Goal: Task Accomplishment & Management: Use online tool/utility

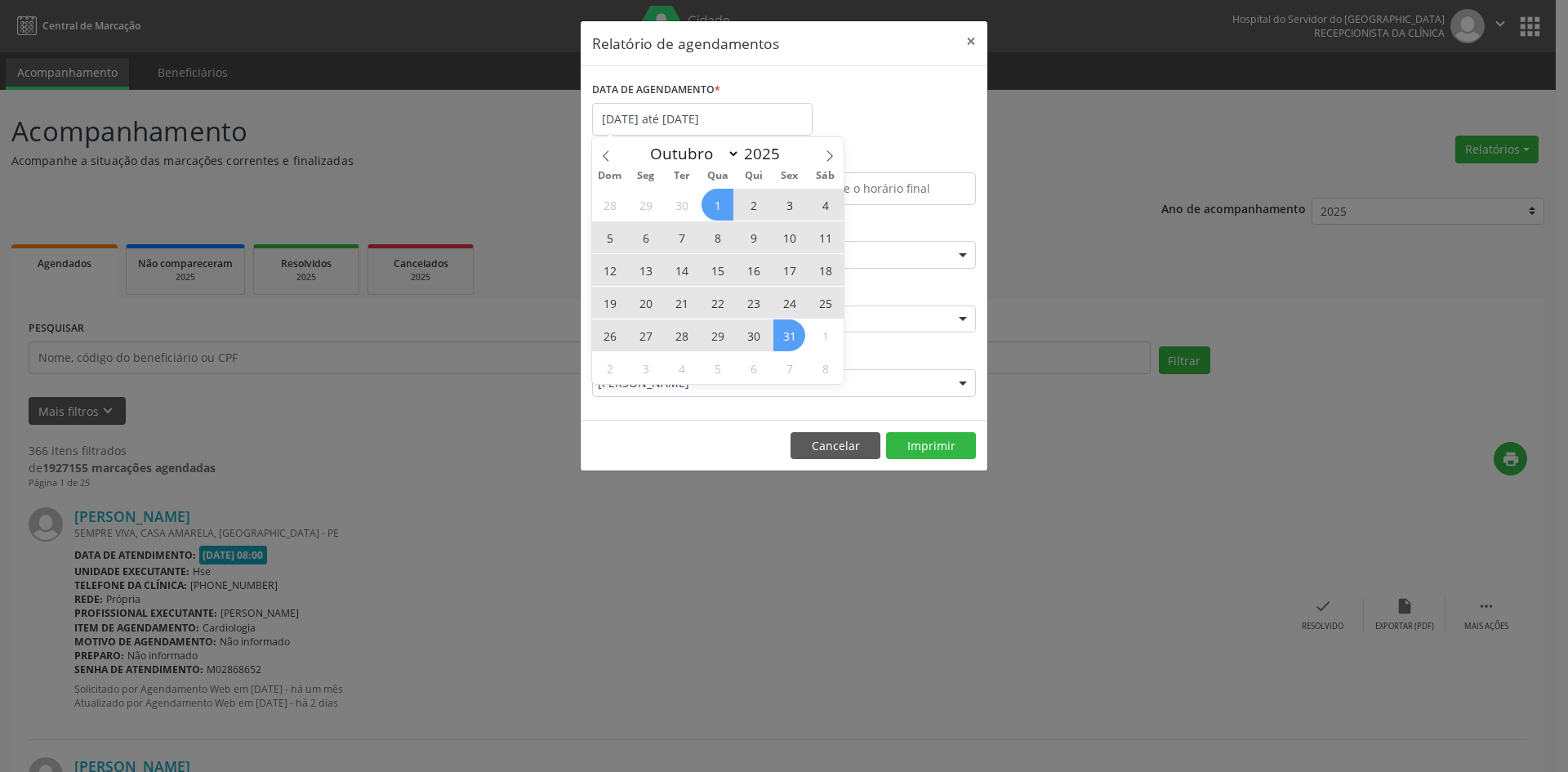
click at [604, 154] on icon at bounding box center [606, 155] width 6 height 10
select select "8"
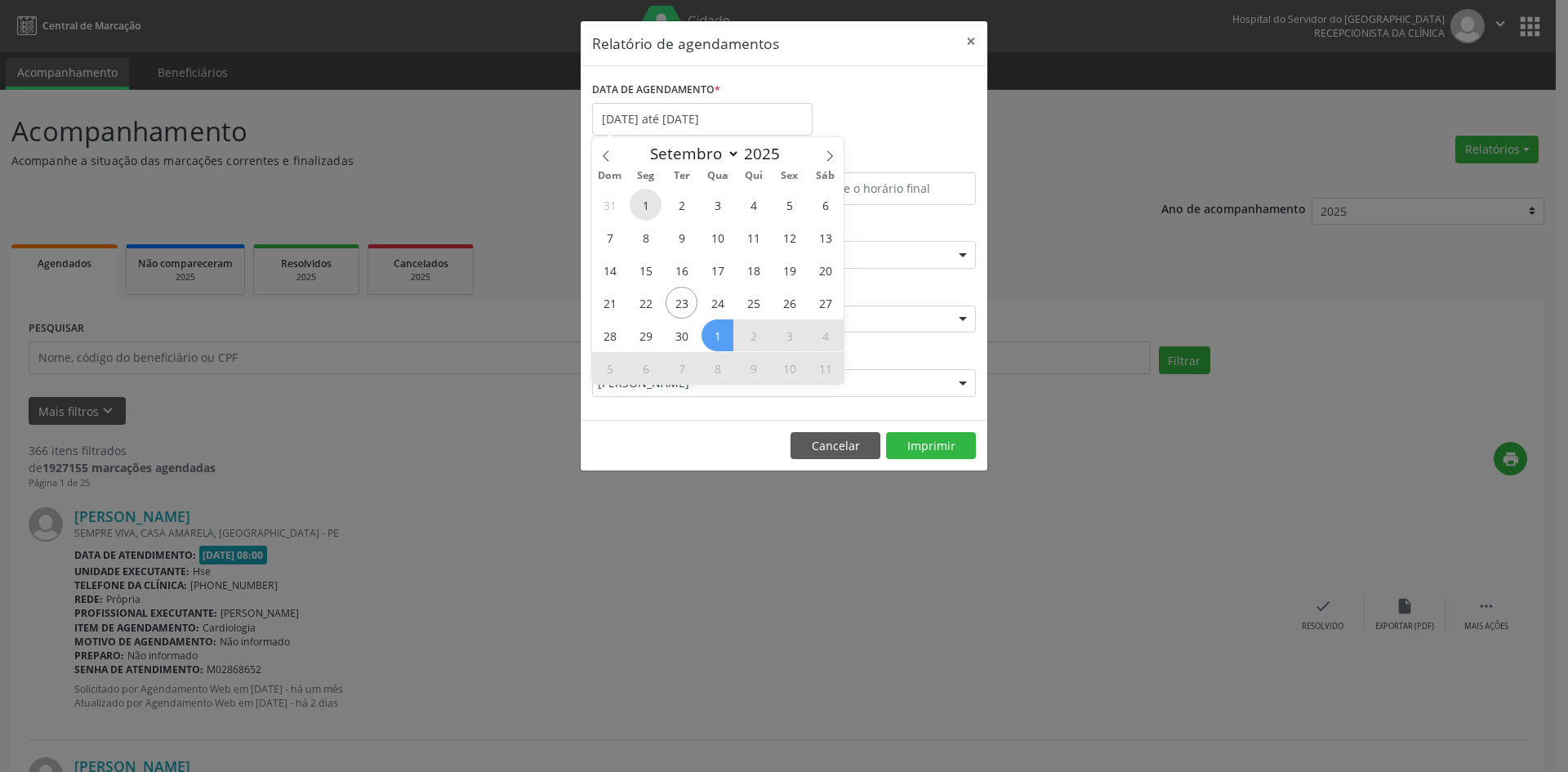
click at [651, 207] on span "1" at bounding box center [646, 205] width 32 height 32
type input "[DATE]"
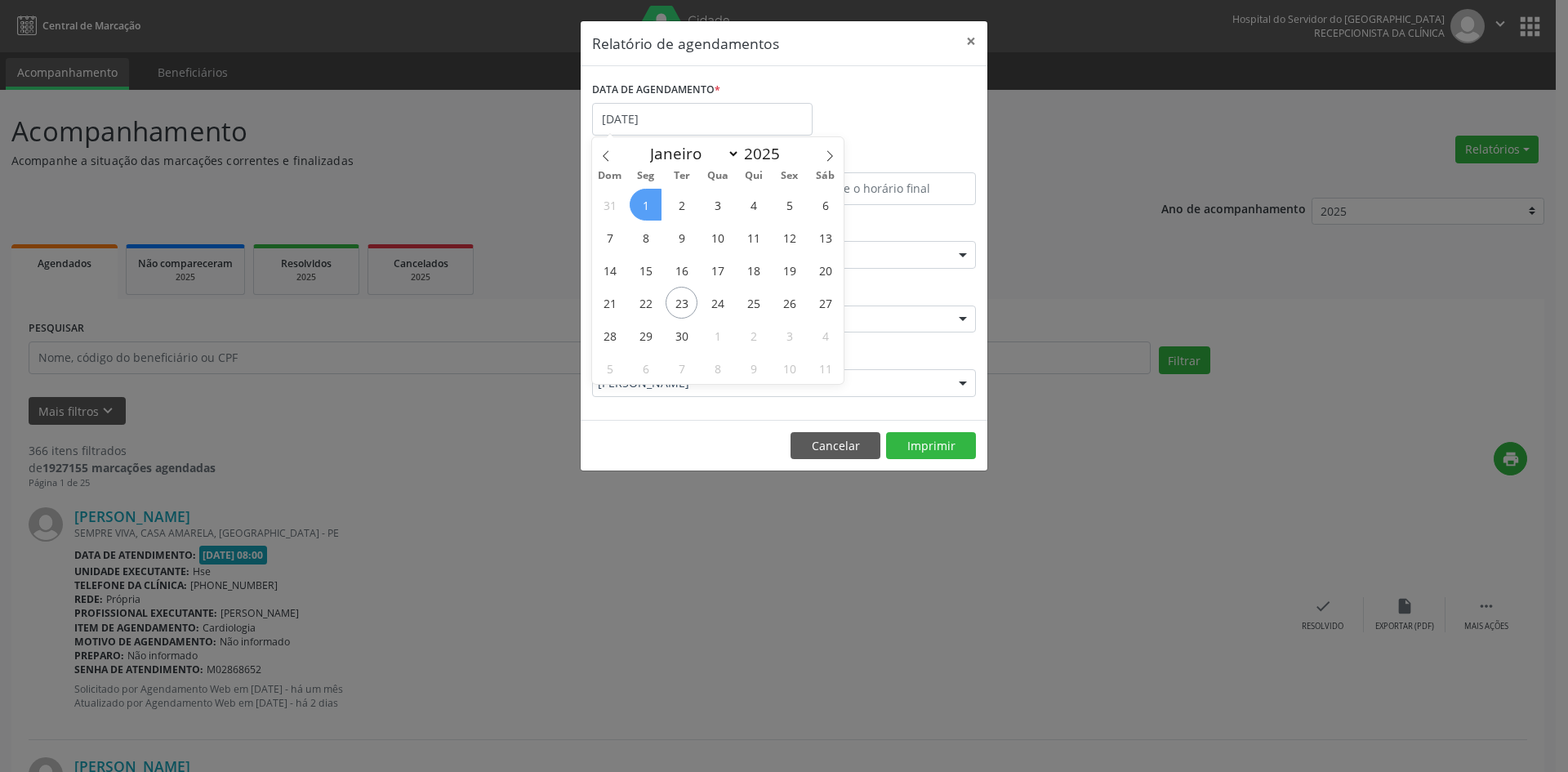
click at [652, 208] on span "1" at bounding box center [646, 205] width 32 height 32
select select "8"
click at [653, 122] on input "[DATE]" at bounding box center [702, 119] width 221 height 33
click at [643, 198] on span "1" at bounding box center [646, 205] width 32 height 32
type input "[DATE]"
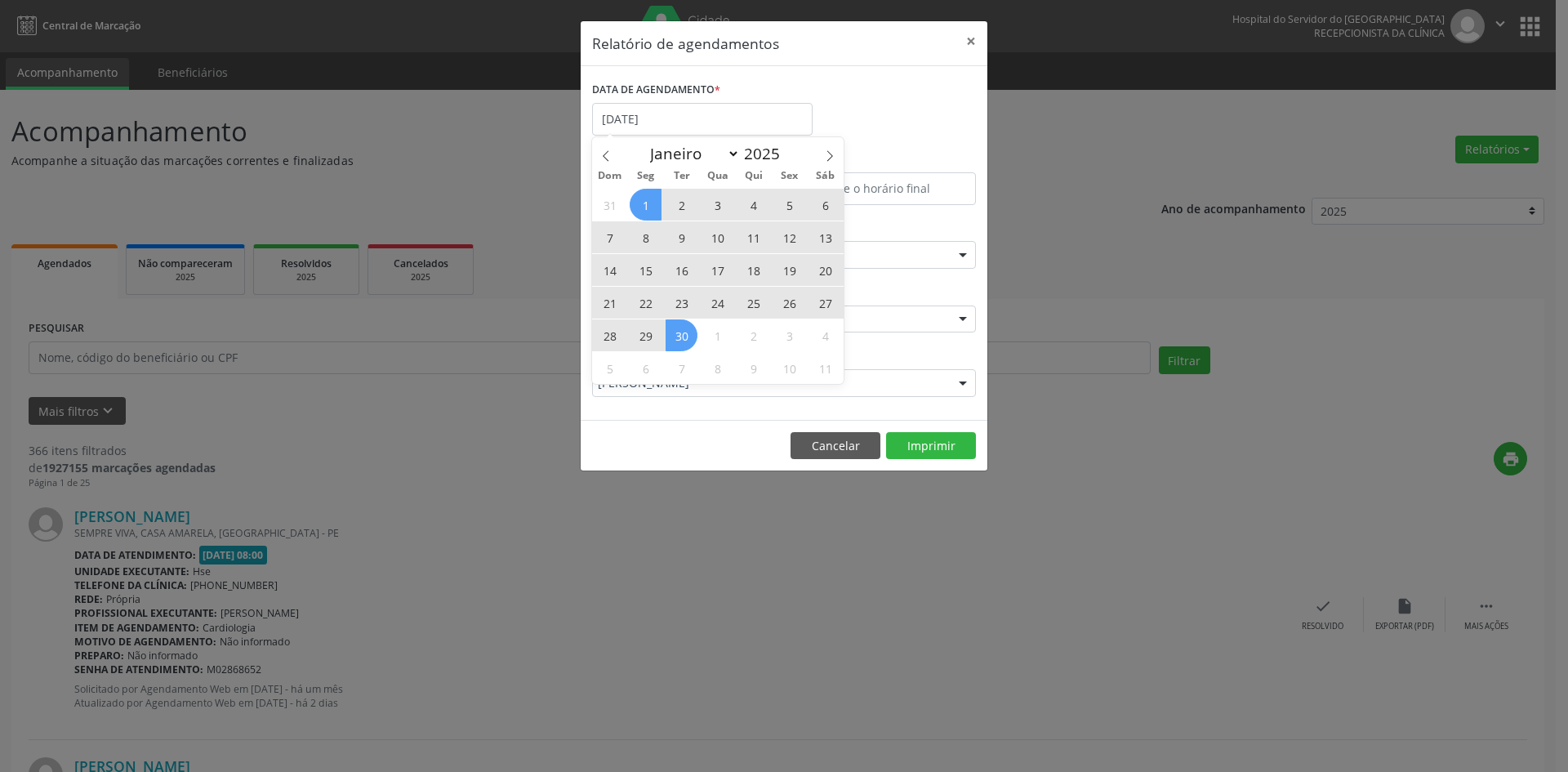
drag, startPoint x: 643, startPoint y: 198, endPoint x: 682, endPoint y: 338, distance: 145.3
click at [682, 338] on div "31 1 2 3 4 5 6 7 8 9 10 11 12 13 14 15 16 17 18 19 20 21 22 23 24 25 26 27 28 2…" at bounding box center [717, 286] width 252 height 196
click at [682, 338] on span "30" at bounding box center [682, 336] width 32 height 32
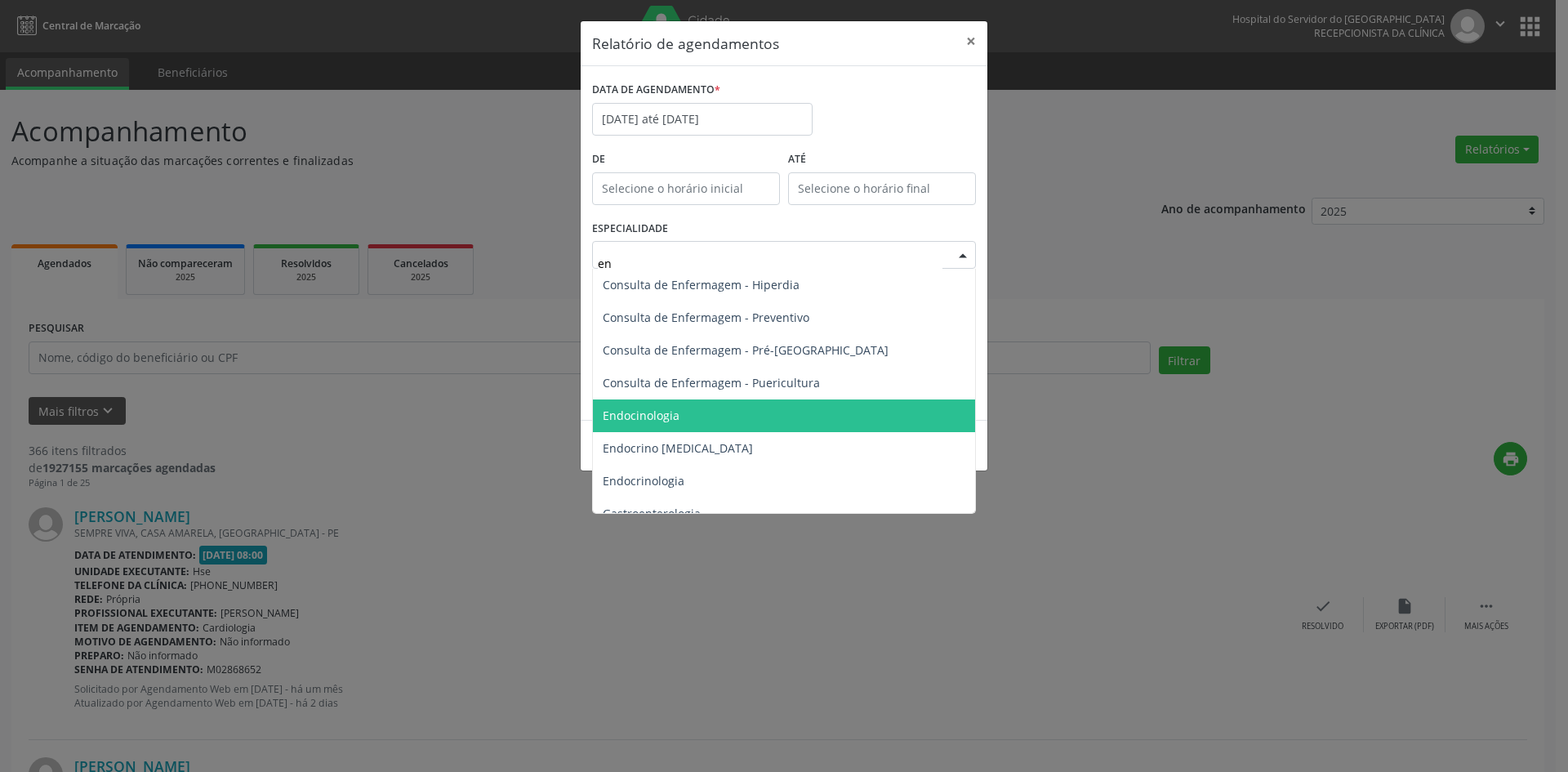
type input "end"
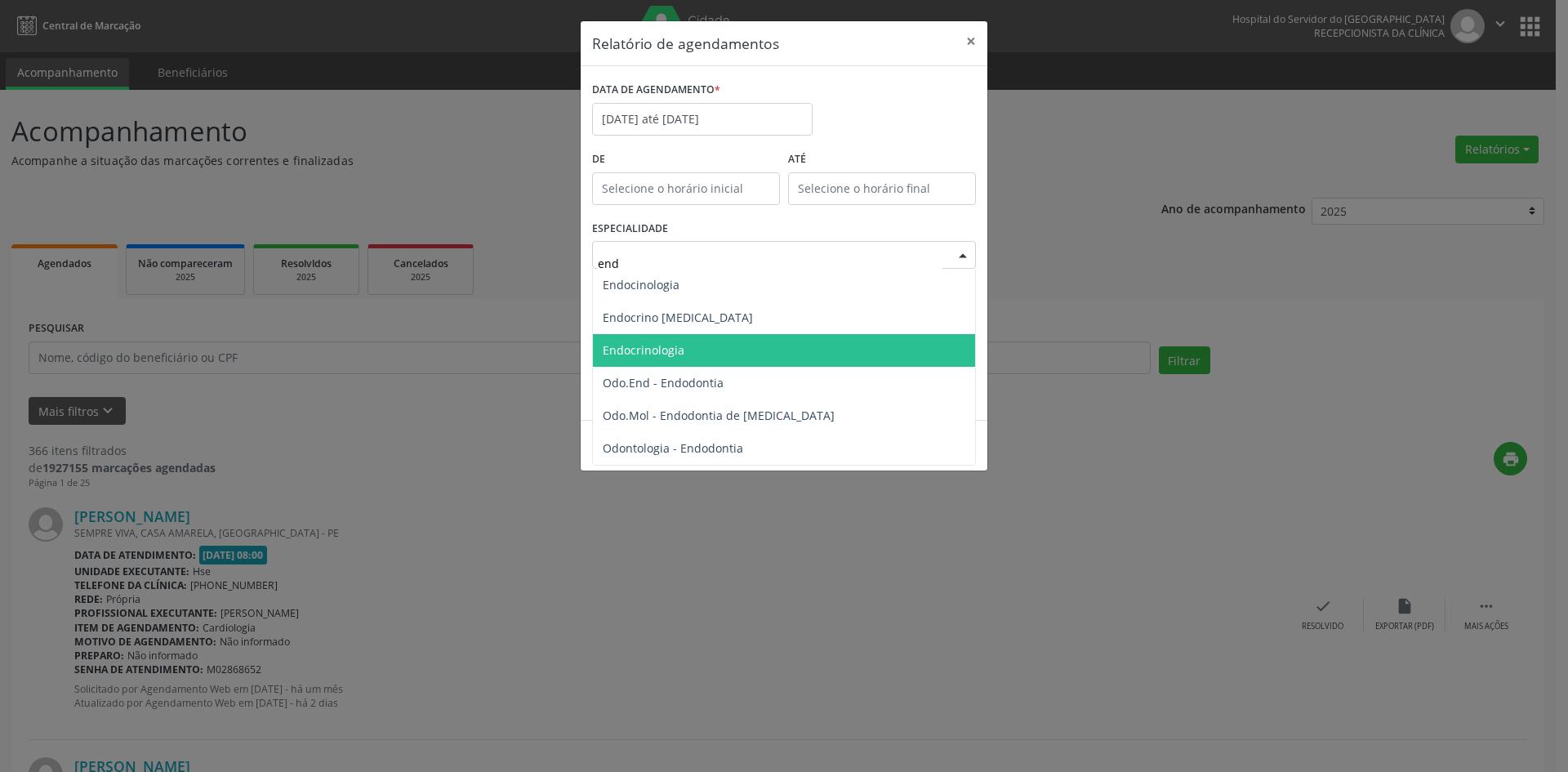
click at [716, 359] on span "Endocrinologia" at bounding box center [784, 350] width 382 height 33
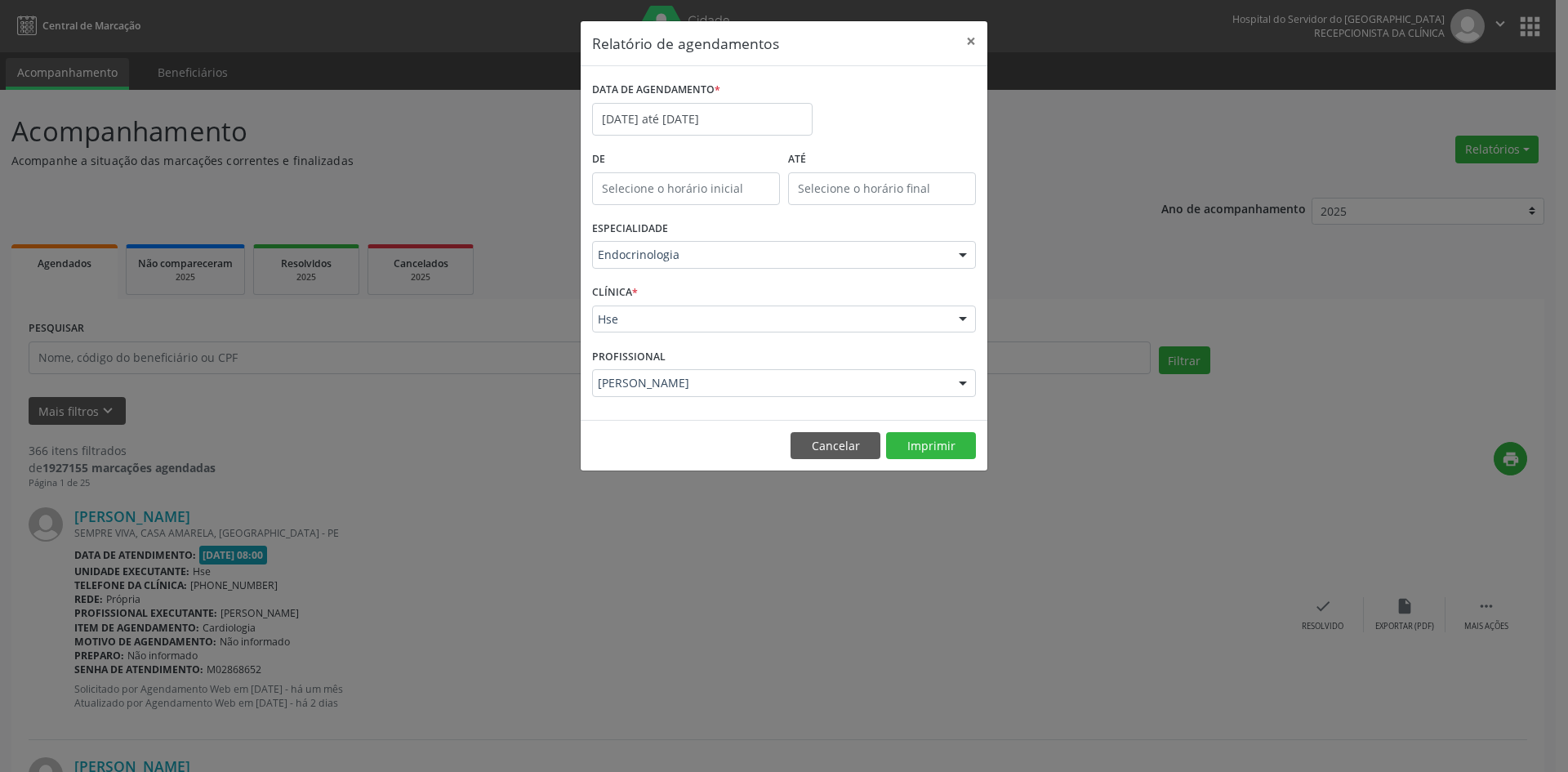
click at [962, 384] on div at bounding box center [963, 384] width 24 height 28
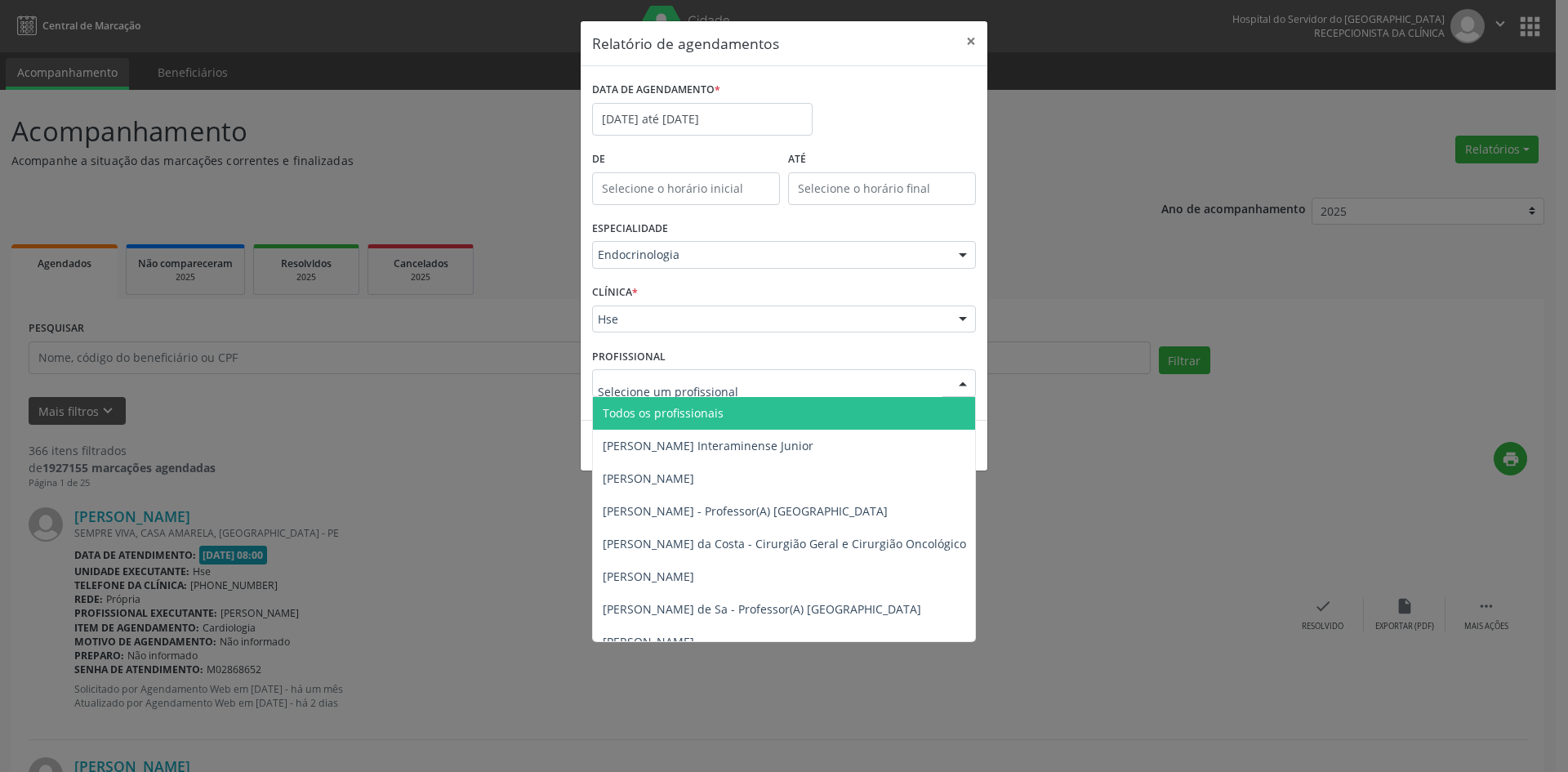
click at [843, 411] on span "Todos os profissionais" at bounding box center [868, 413] width 550 height 33
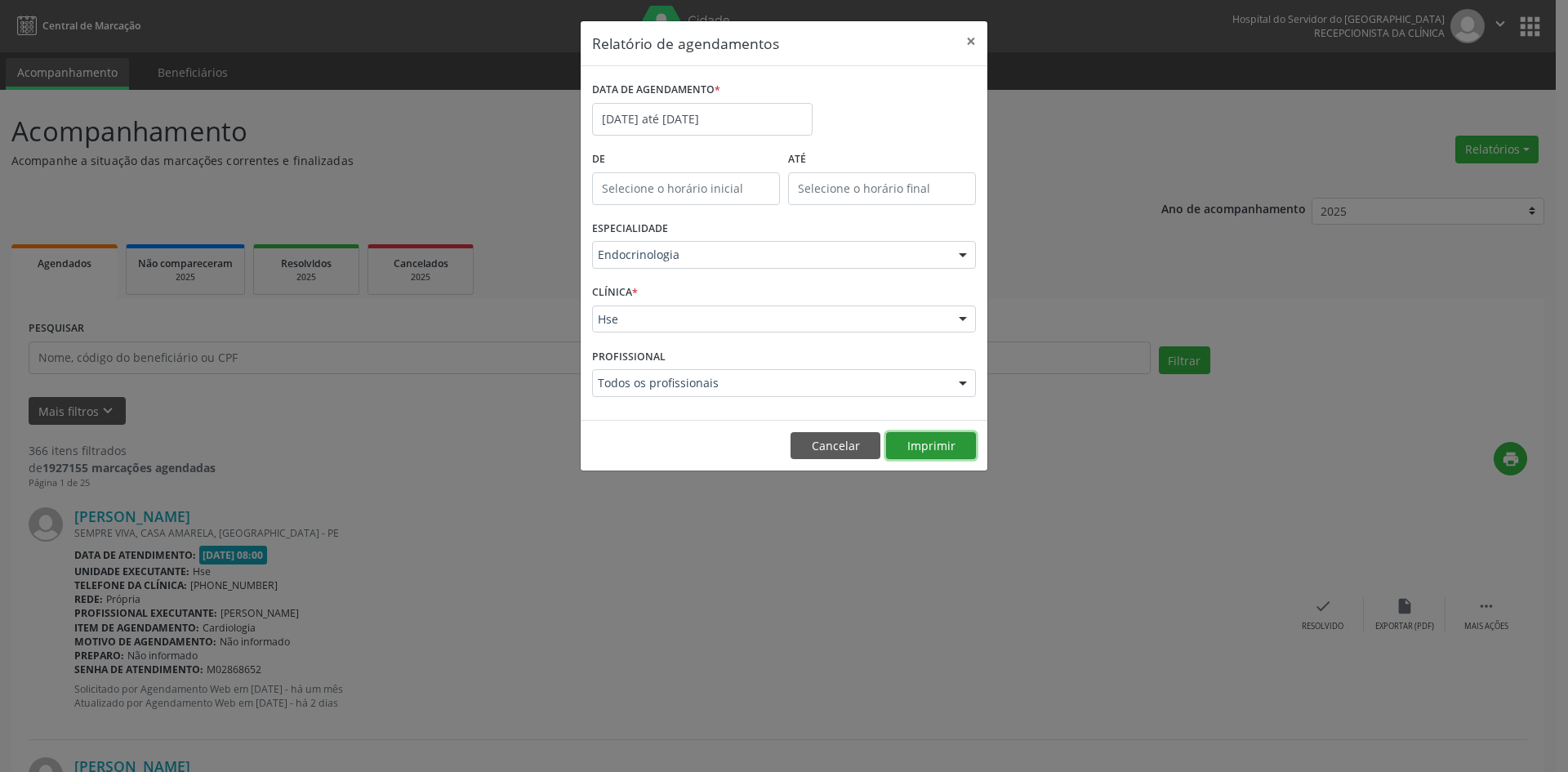
click at [929, 446] on button "Imprimir" at bounding box center [931, 446] width 90 height 28
